Goal: Check status: Check status

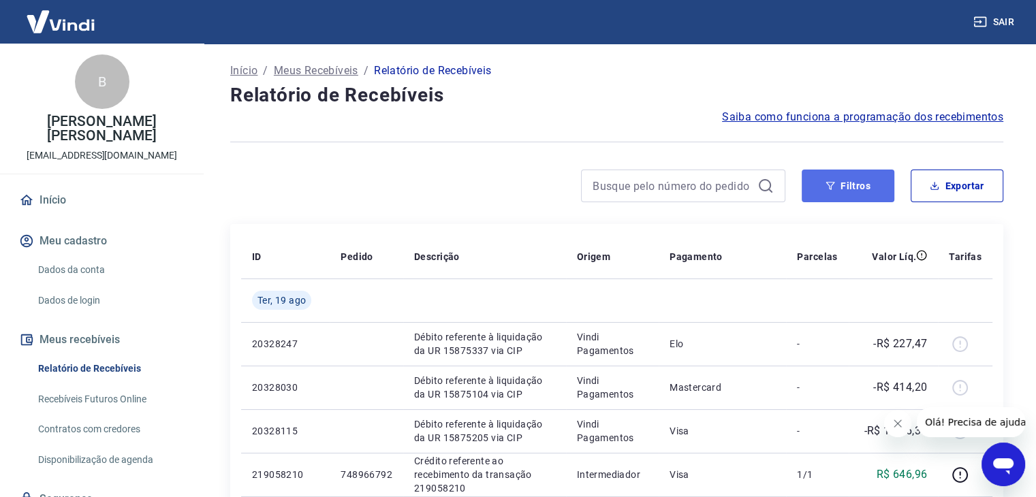
click at [826, 183] on icon "button" at bounding box center [831, 186] width 10 height 10
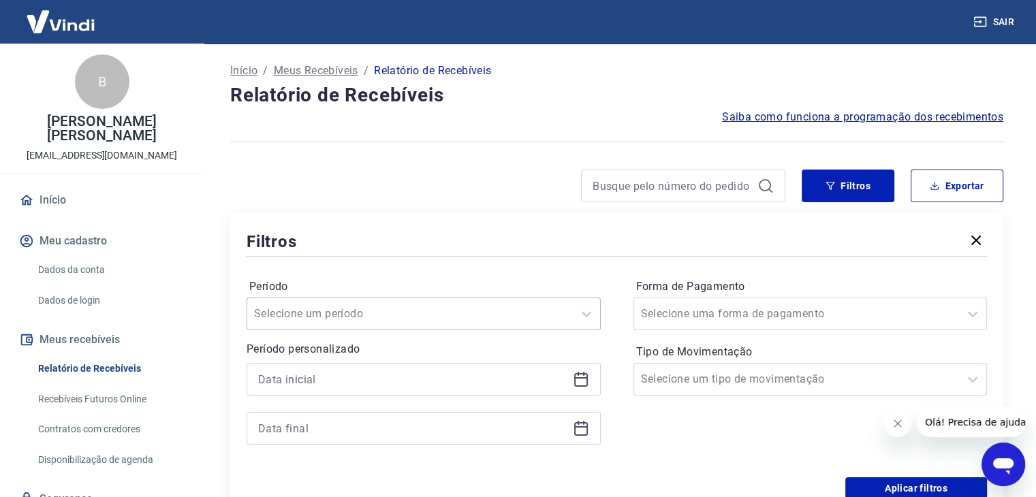
click at [298, 312] on div "Selecione um período" at bounding box center [424, 314] width 354 height 33
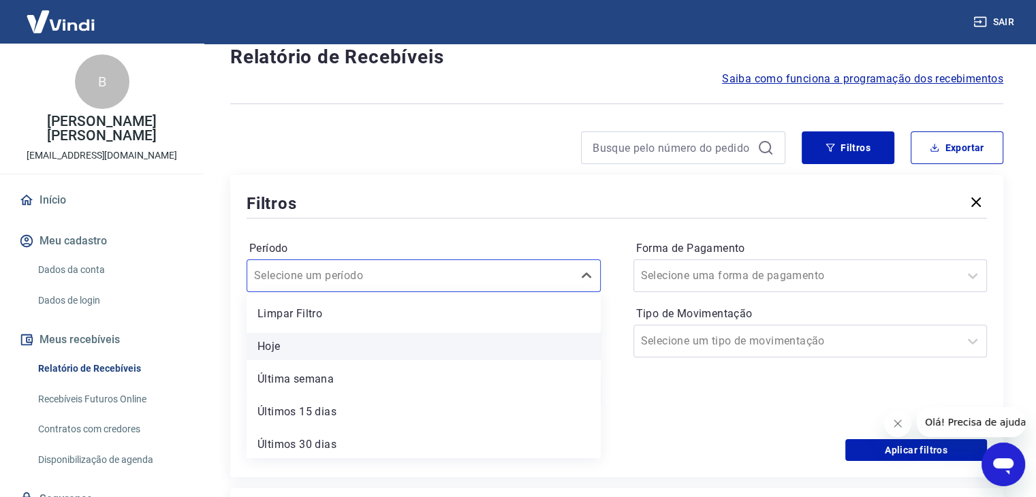
click at [301, 347] on div "Hoje" at bounding box center [424, 346] width 354 height 27
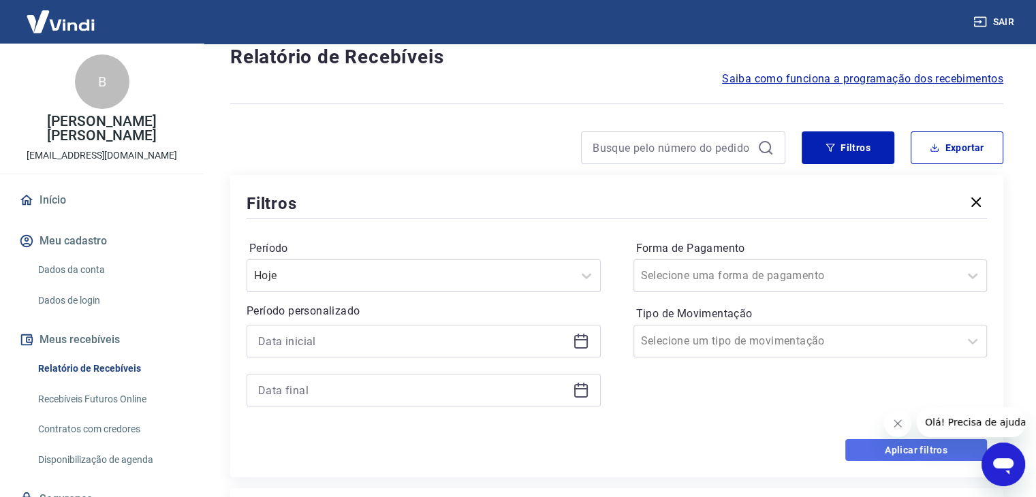
click at [866, 451] on button "Aplicar filtros" at bounding box center [916, 450] width 142 height 22
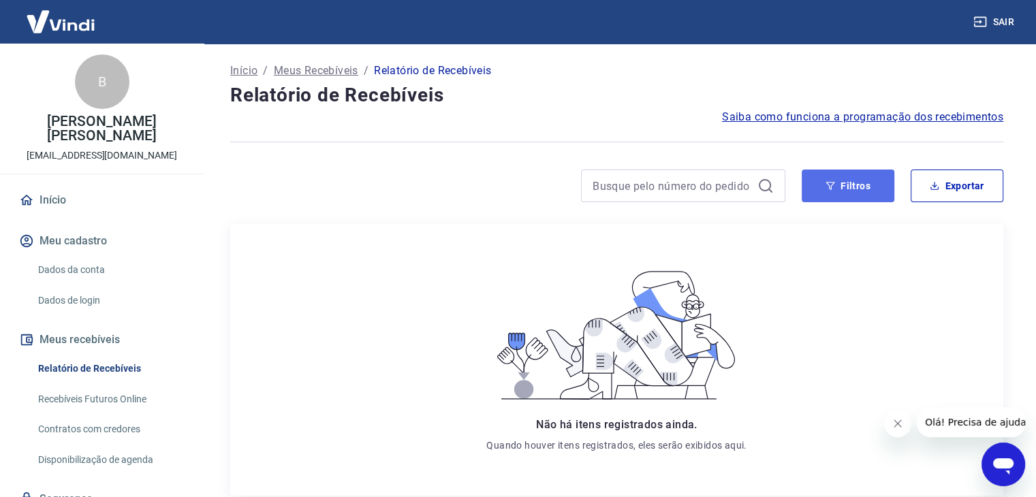
click at [845, 189] on button "Filtros" at bounding box center [848, 186] width 93 height 33
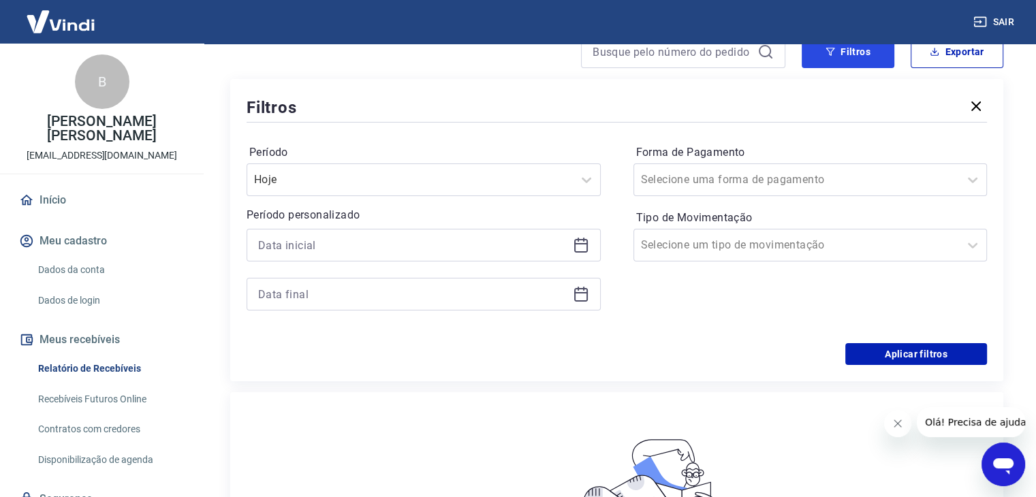
scroll to position [136, 0]
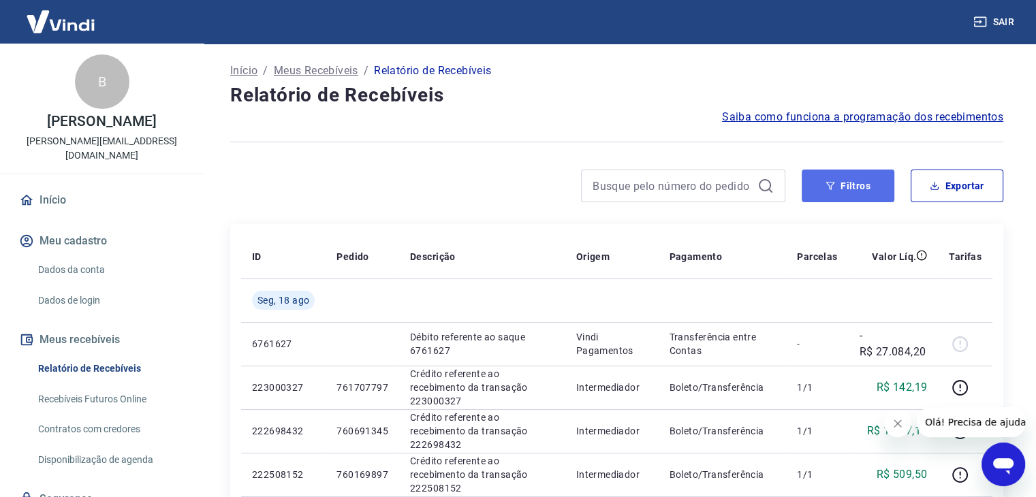
click at [864, 188] on button "Filtros" at bounding box center [848, 186] width 93 height 33
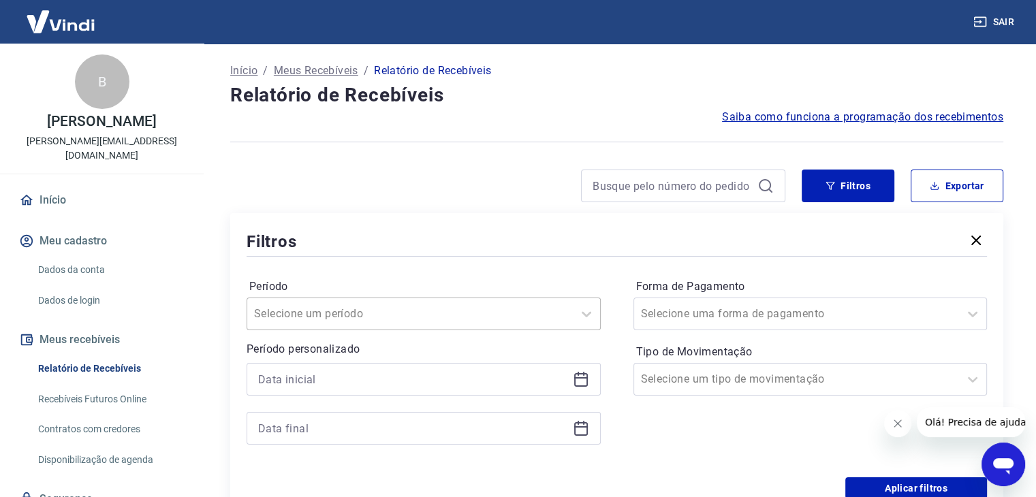
click at [437, 309] on div "Selecione um período" at bounding box center [424, 314] width 354 height 33
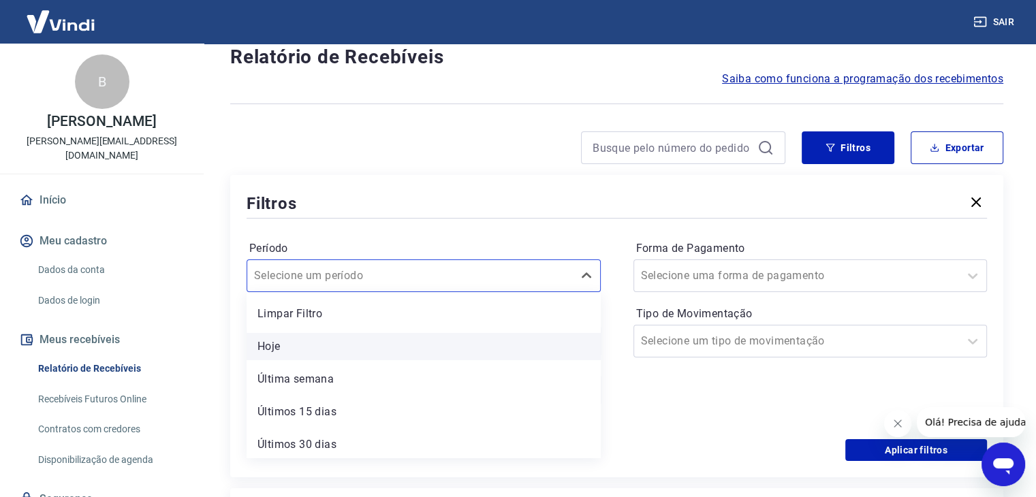
click at [376, 357] on div "Hoje" at bounding box center [424, 346] width 354 height 27
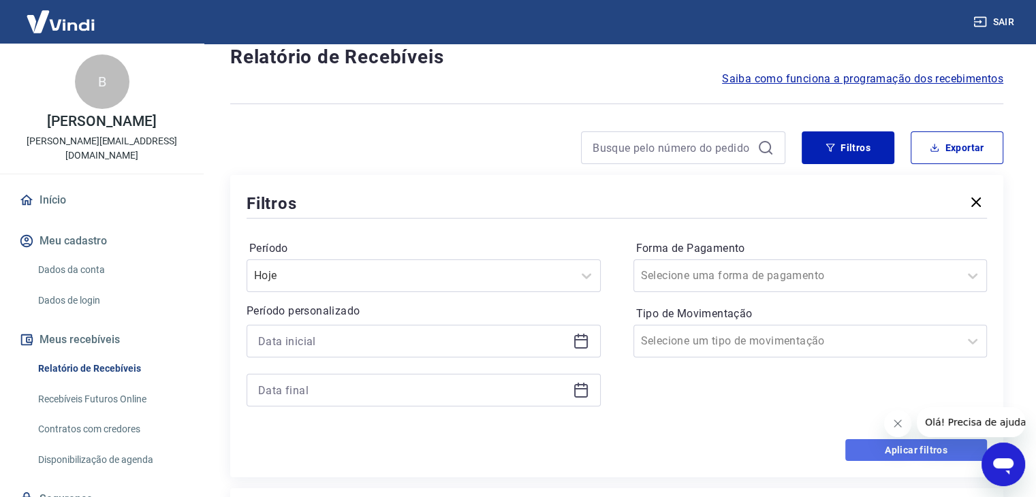
click at [903, 450] on button "Aplicar filtros" at bounding box center [916, 450] width 142 height 22
